Goal: Task Accomplishment & Management: Use online tool/utility

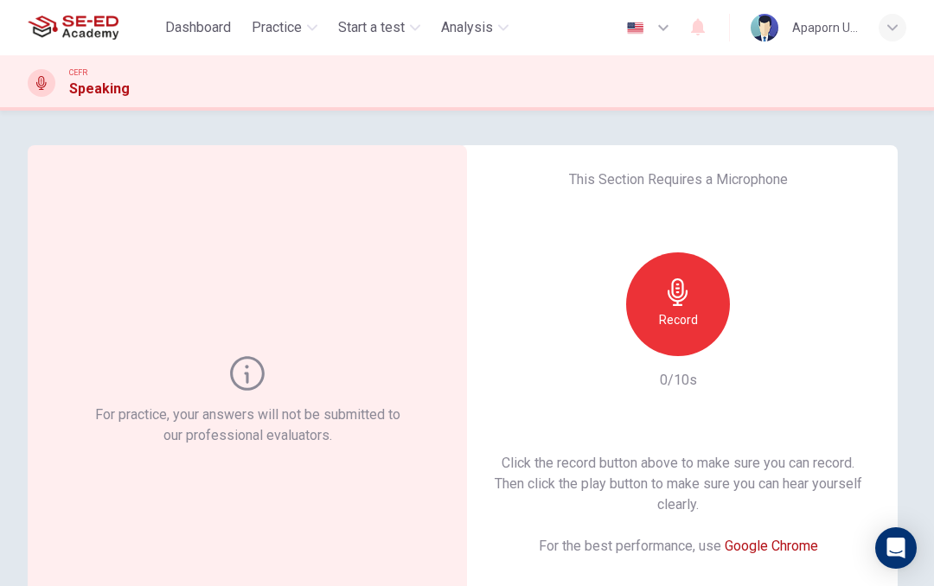
click at [673, 292] on icon "button" at bounding box center [678, 293] width 20 height 28
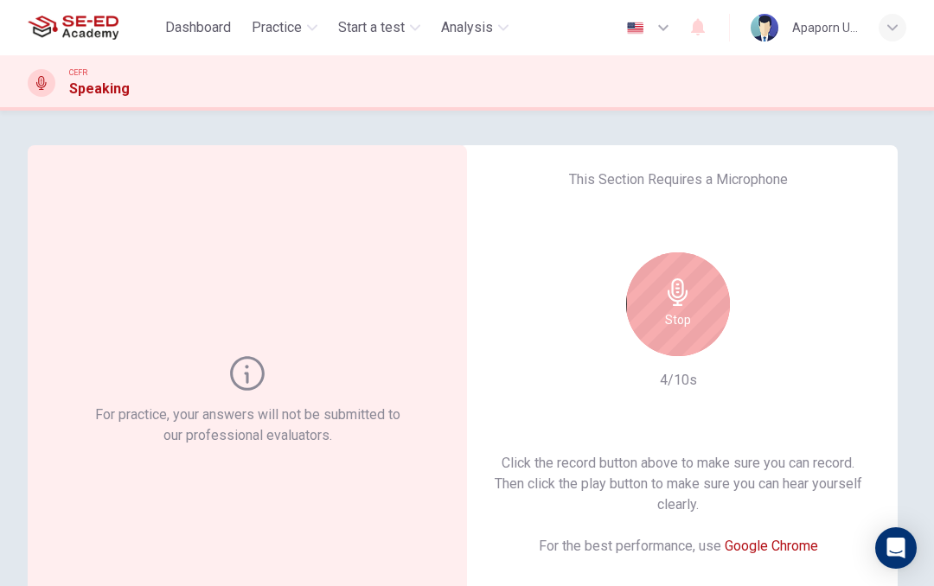
click at [696, 298] on div "Stop" at bounding box center [678, 305] width 104 height 104
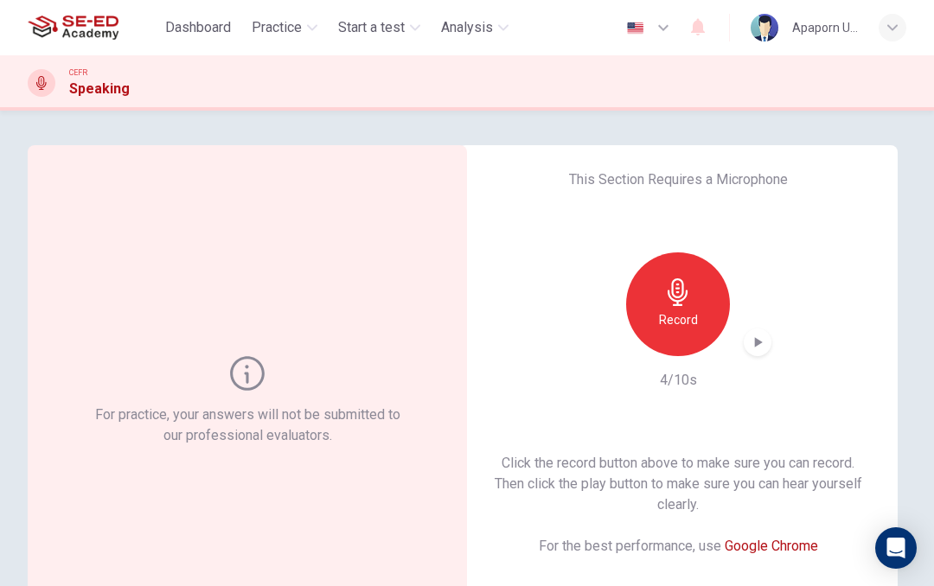
click at [750, 349] on icon "button" at bounding box center [757, 342] width 17 height 17
click at [679, 312] on h6 "Record" at bounding box center [678, 320] width 39 height 21
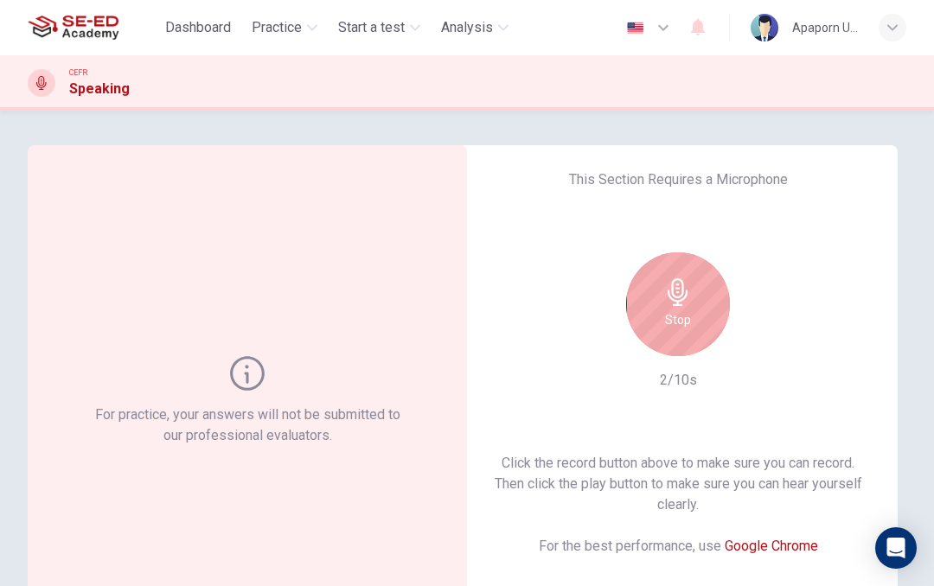
click at [671, 304] on icon "button" at bounding box center [678, 293] width 28 height 28
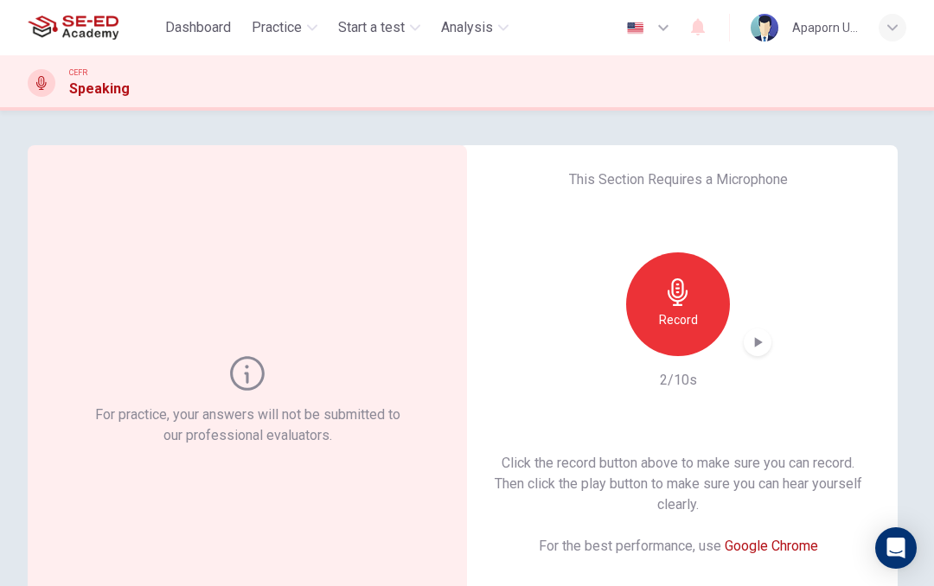
click at [759, 343] on icon "button" at bounding box center [759, 342] width 8 height 10
click at [764, 349] on icon "button" at bounding box center [757, 342] width 17 height 17
click at [676, 309] on div "Record" at bounding box center [678, 305] width 104 height 104
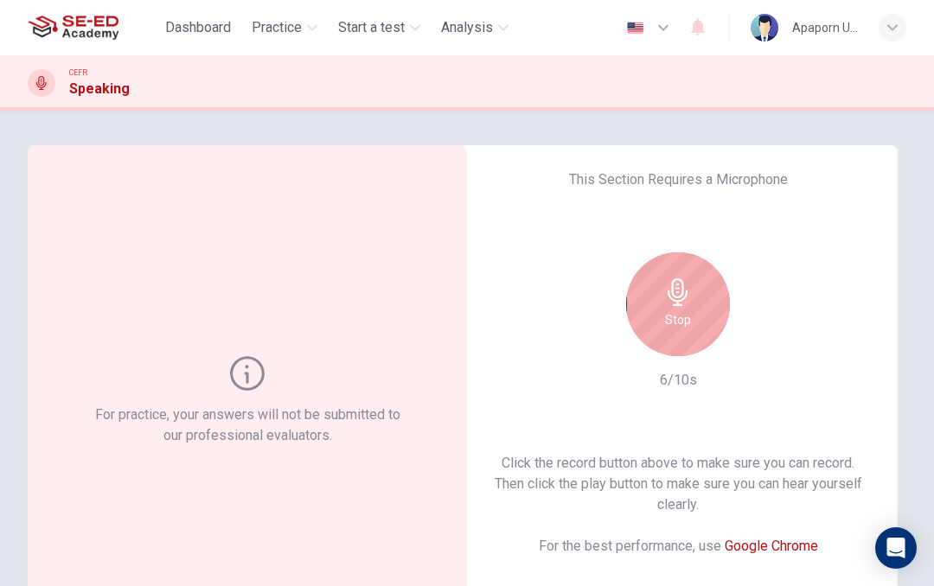
click at [691, 316] on div "Stop" at bounding box center [678, 305] width 104 height 104
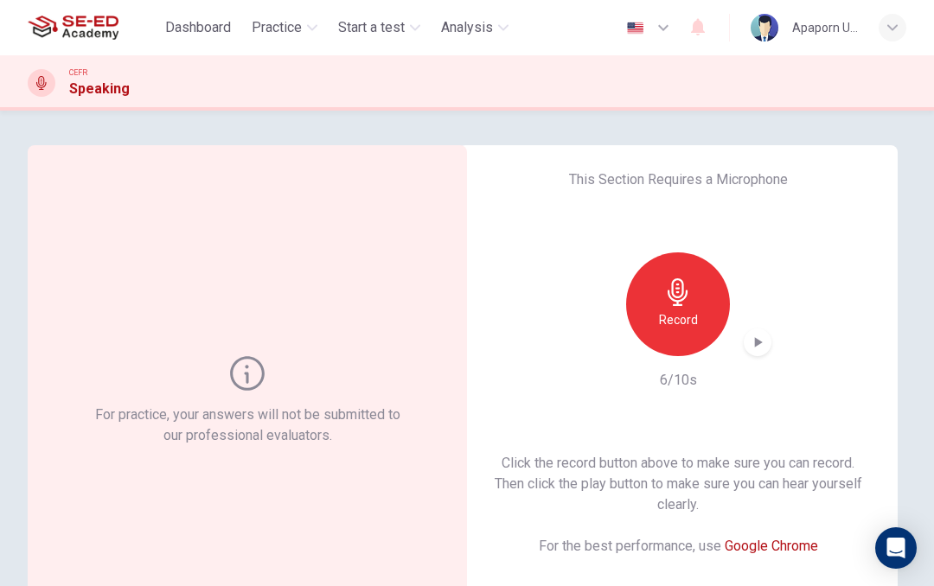
click at [759, 344] on icon "button" at bounding box center [759, 342] width 8 height 10
click at [679, 301] on icon "button" at bounding box center [678, 293] width 20 height 28
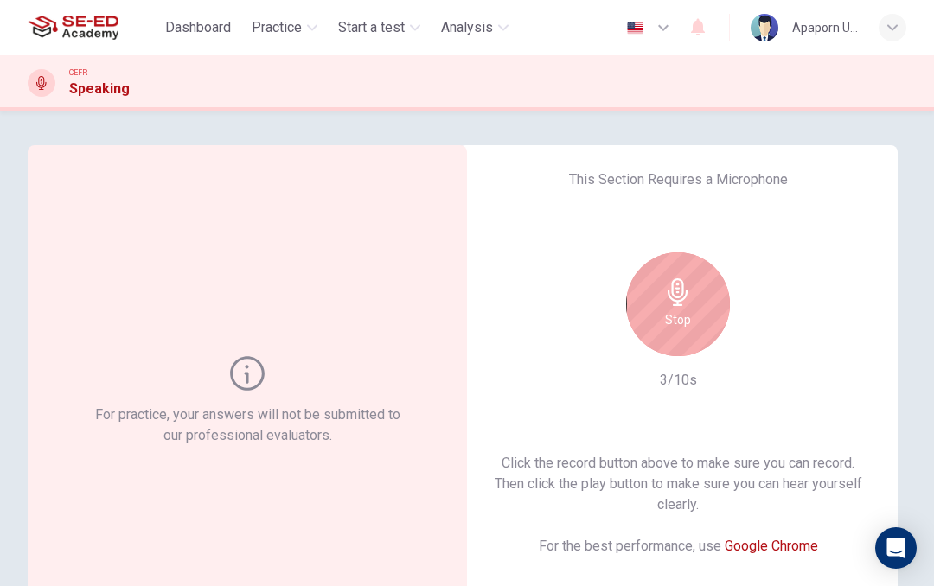
click at [685, 306] on div "Stop" at bounding box center [678, 305] width 104 height 104
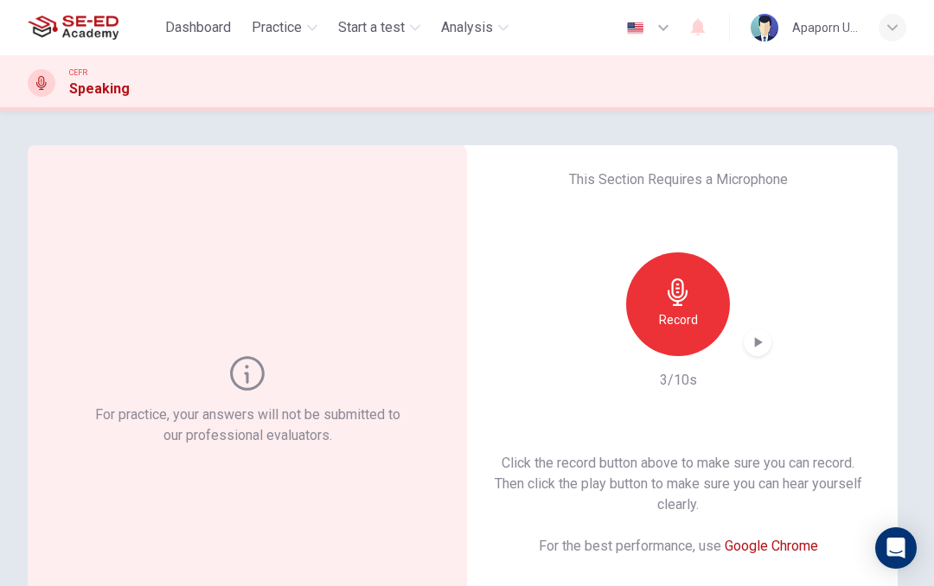
click at [756, 345] on icon "button" at bounding box center [759, 342] width 8 height 10
click at [694, 320] on h6 "Record" at bounding box center [678, 320] width 39 height 21
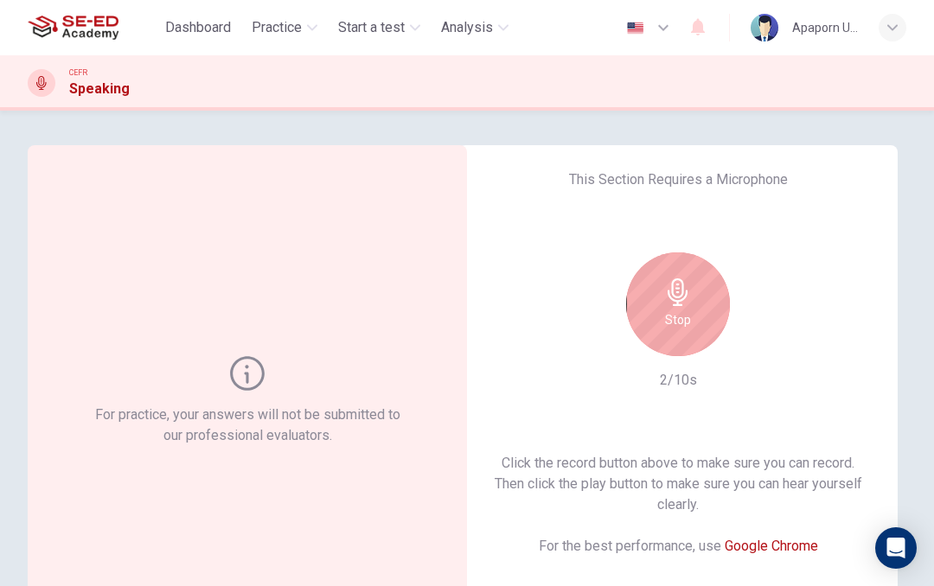
click at [700, 301] on div "Stop" at bounding box center [678, 305] width 104 height 104
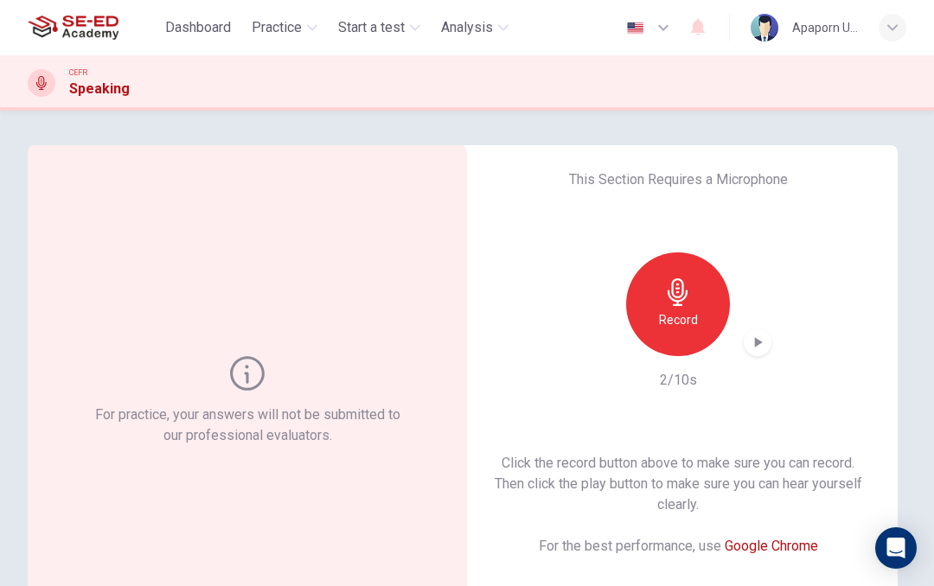
click at [756, 353] on div "button" at bounding box center [758, 343] width 28 height 28
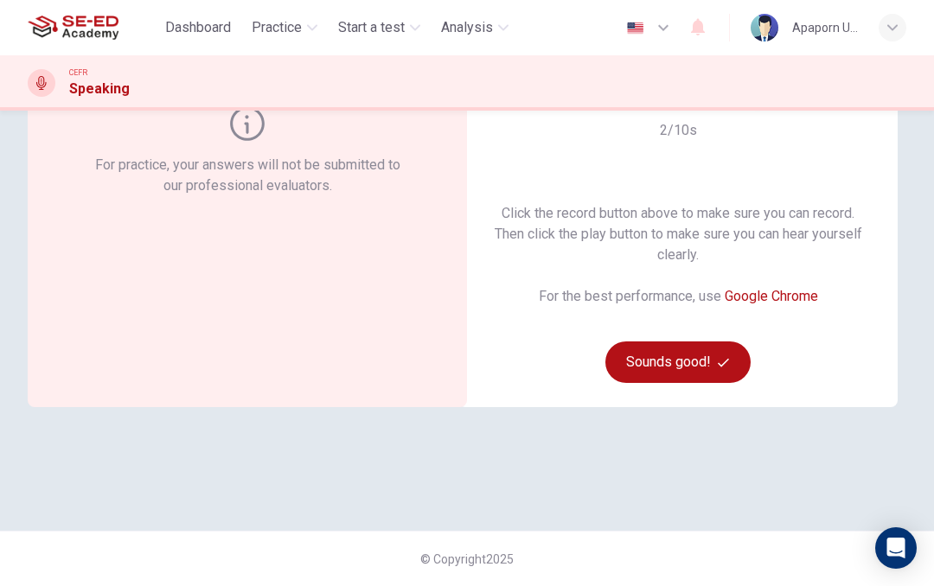
scroll to position [250, 0]
click at [663, 366] on button "Sounds good!" at bounding box center [677, 363] width 145 height 42
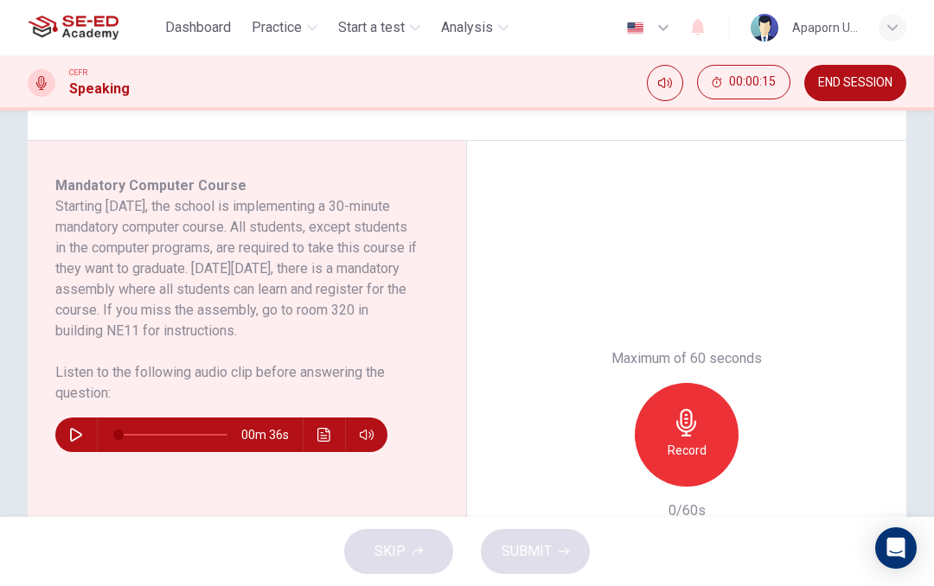
scroll to position [280, 0]
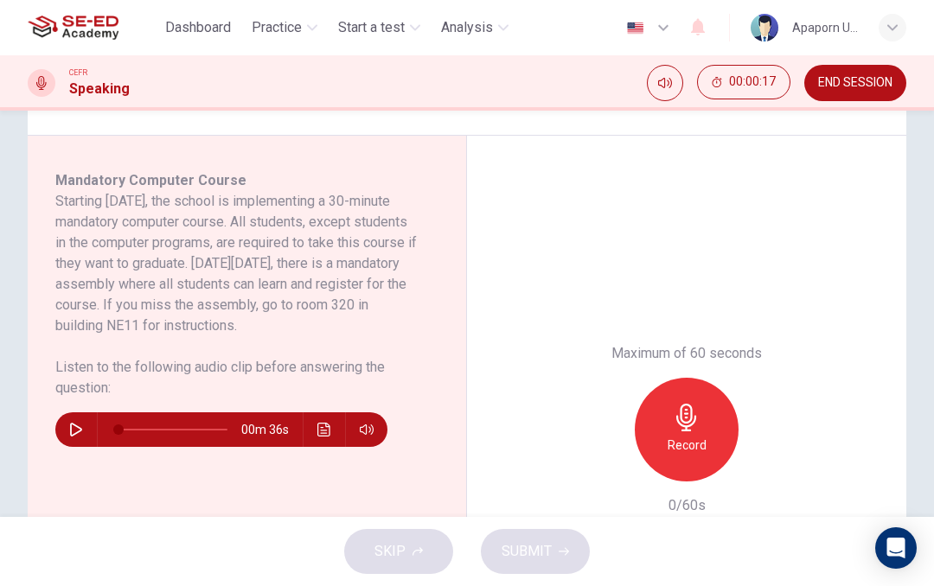
click at [77, 437] on icon "button" at bounding box center [76, 430] width 12 height 14
click at [689, 424] on icon "button" at bounding box center [687, 418] width 28 height 28
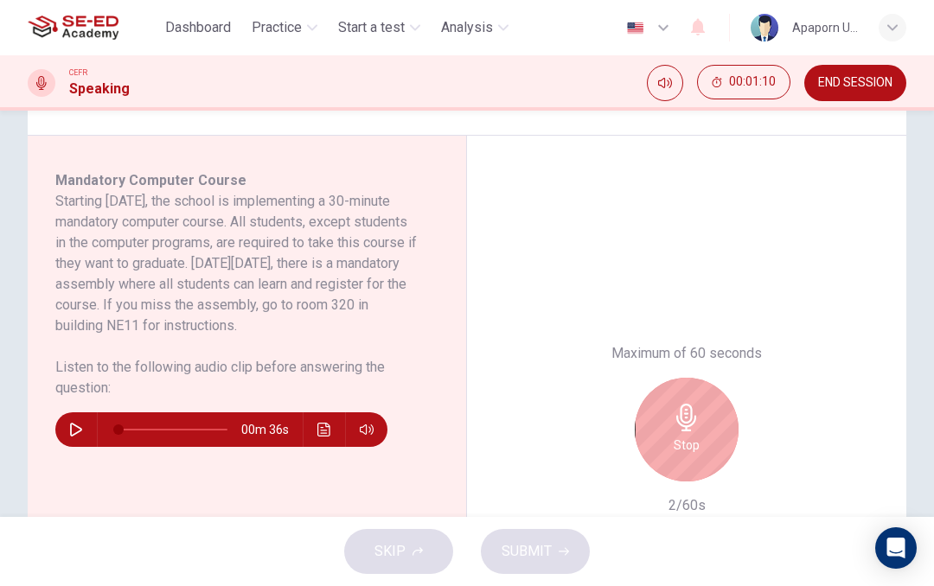
click at [702, 429] on div "Stop" at bounding box center [687, 430] width 104 height 104
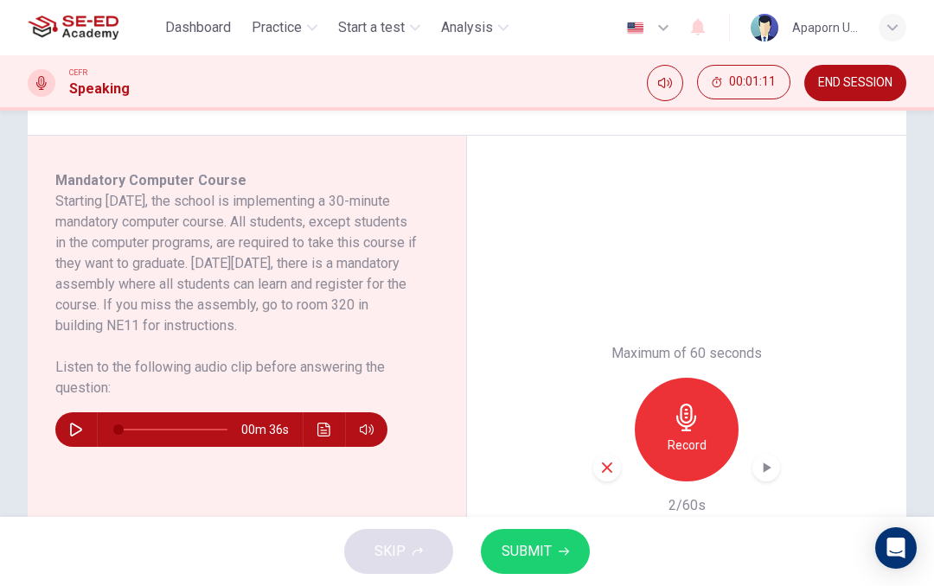
click at [81, 443] on button "button" at bounding box center [76, 430] width 28 height 35
click at [80, 437] on icon "button" at bounding box center [76, 430] width 14 height 14
click at [83, 447] on button "button" at bounding box center [76, 430] width 28 height 35
click at [602, 469] on icon "button" at bounding box center [607, 468] width 16 height 16
type input "0"
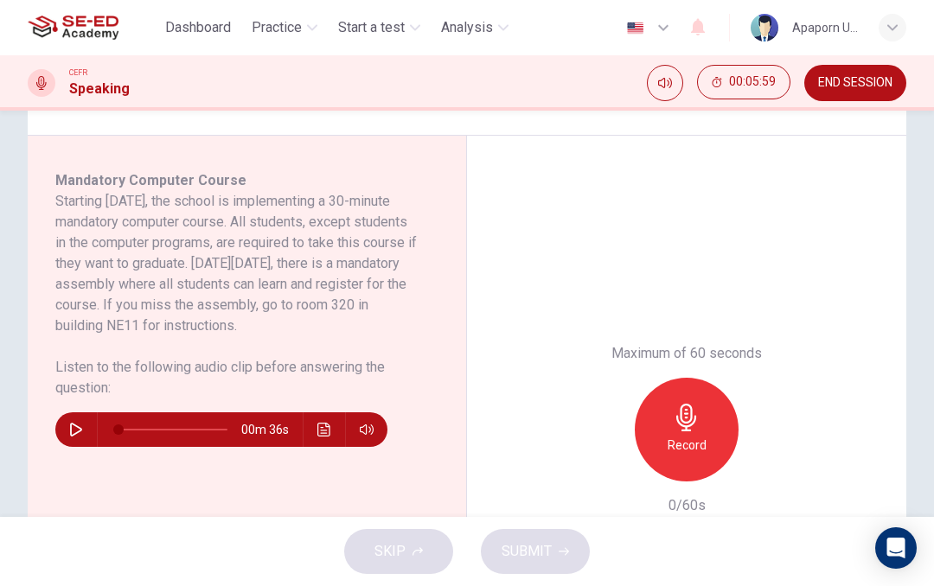
click at [714, 378] on div "Record" at bounding box center [686, 430] width 187 height 104
click at [695, 429] on icon "button" at bounding box center [687, 418] width 28 height 28
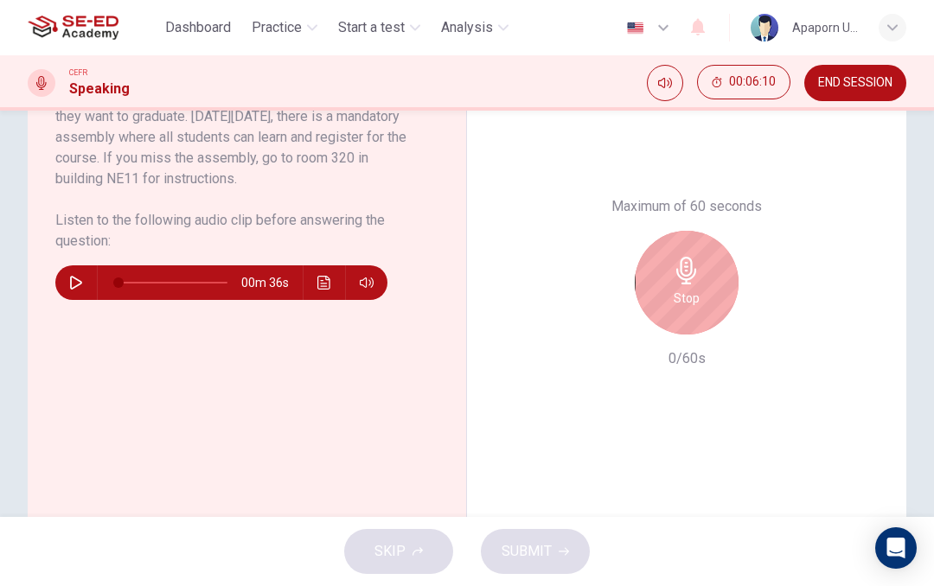
scroll to position [436, 0]
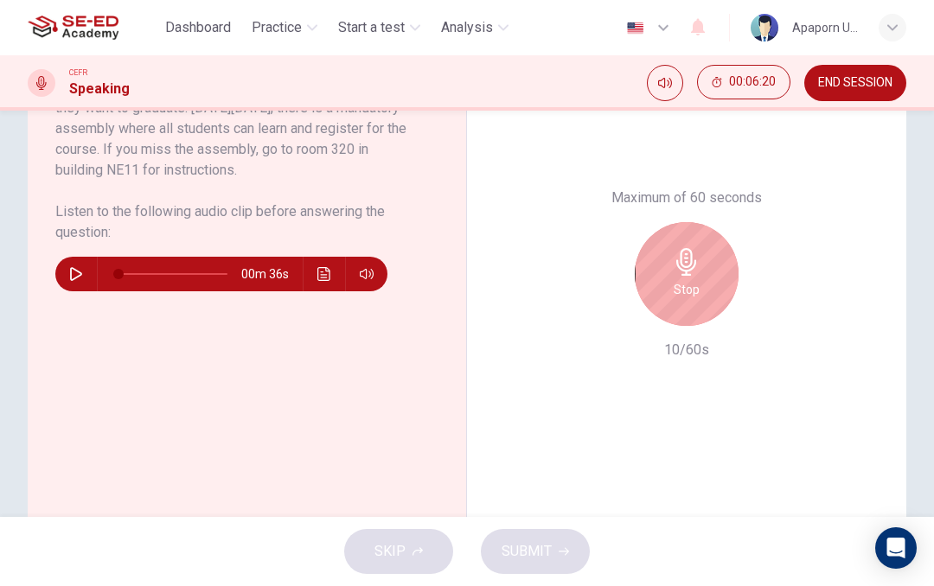
click at [665, 267] on div "Stop" at bounding box center [687, 274] width 104 height 104
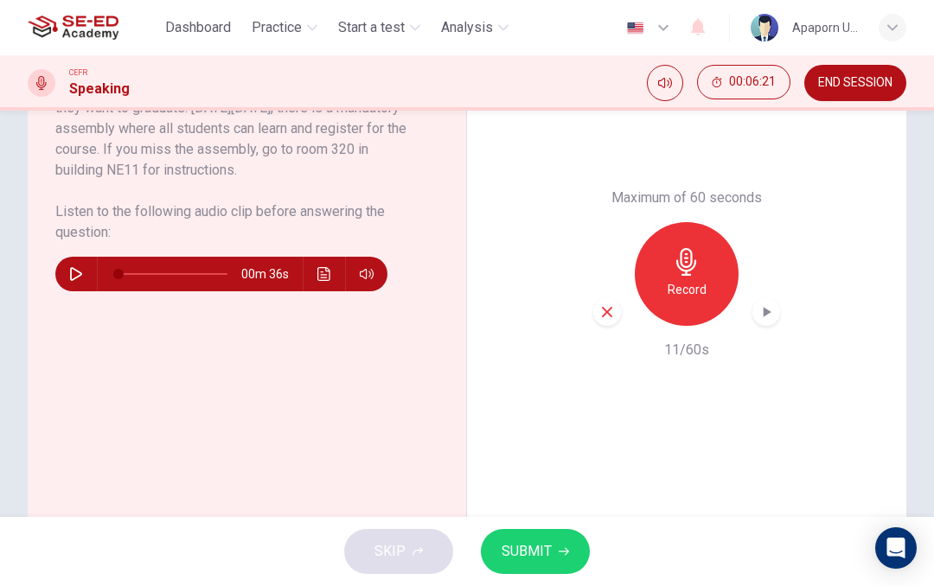
click at [531, 546] on span "SUBMIT" at bounding box center [527, 552] width 50 height 24
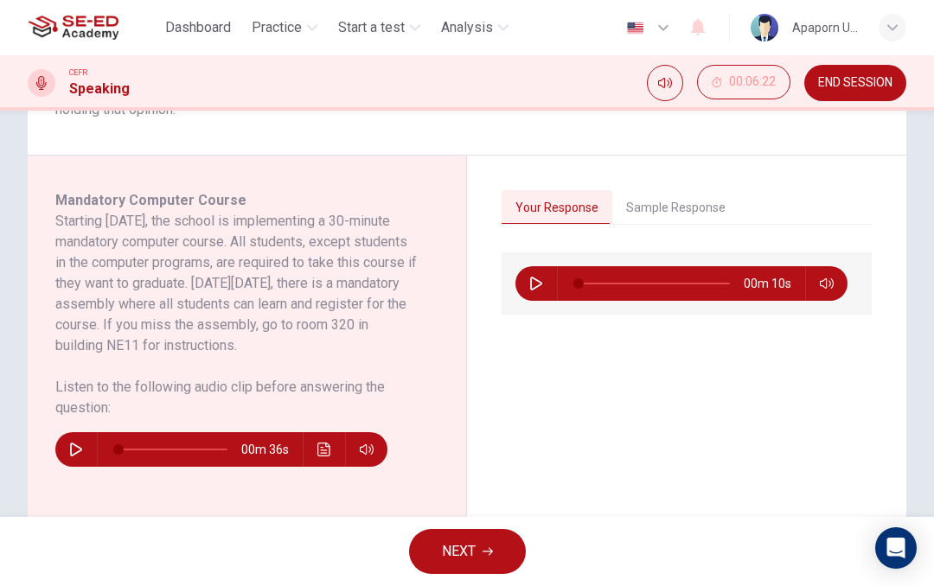
scroll to position [259, 0]
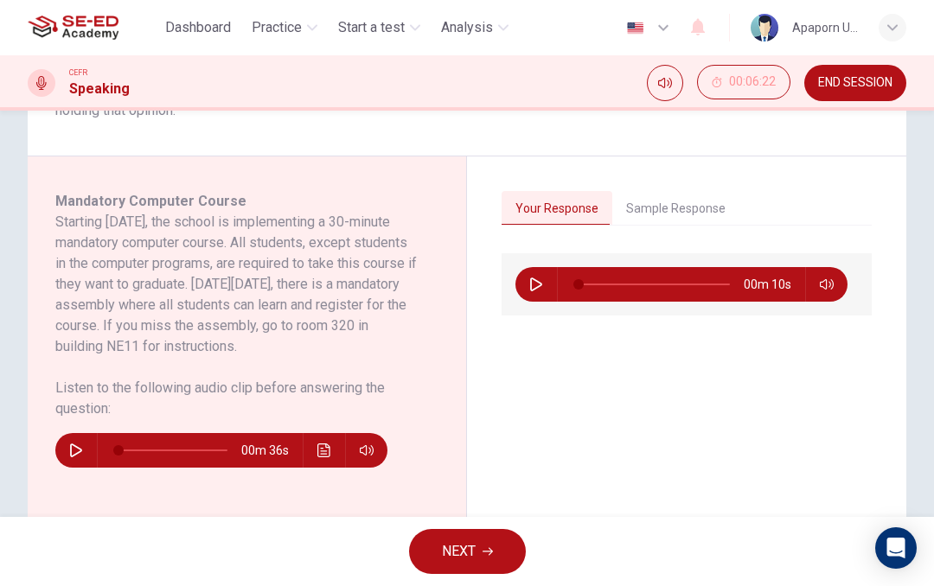
click at [480, 554] on button "NEXT" at bounding box center [467, 551] width 117 height 45
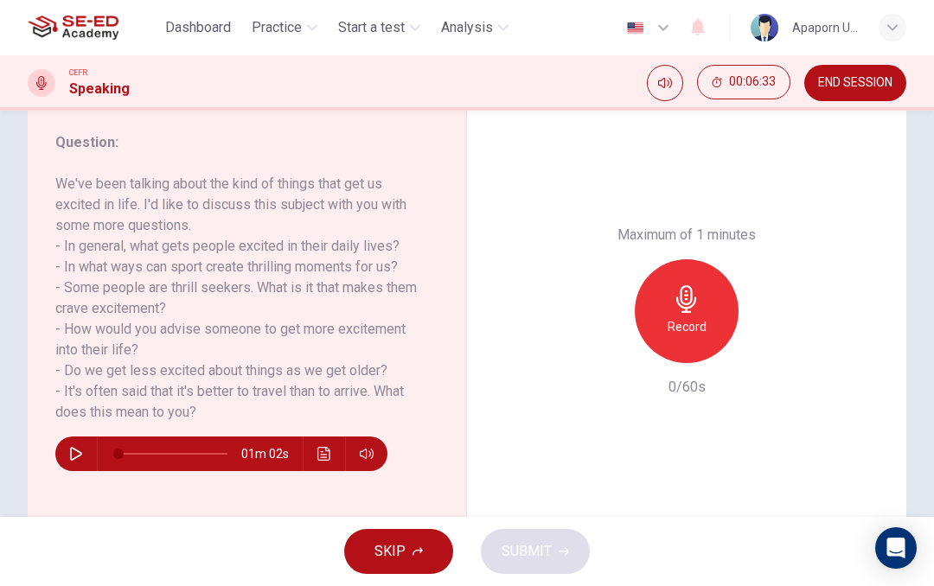
scroll to position [222, 0]
